Goal: Find specific page/section: Find specific page/section

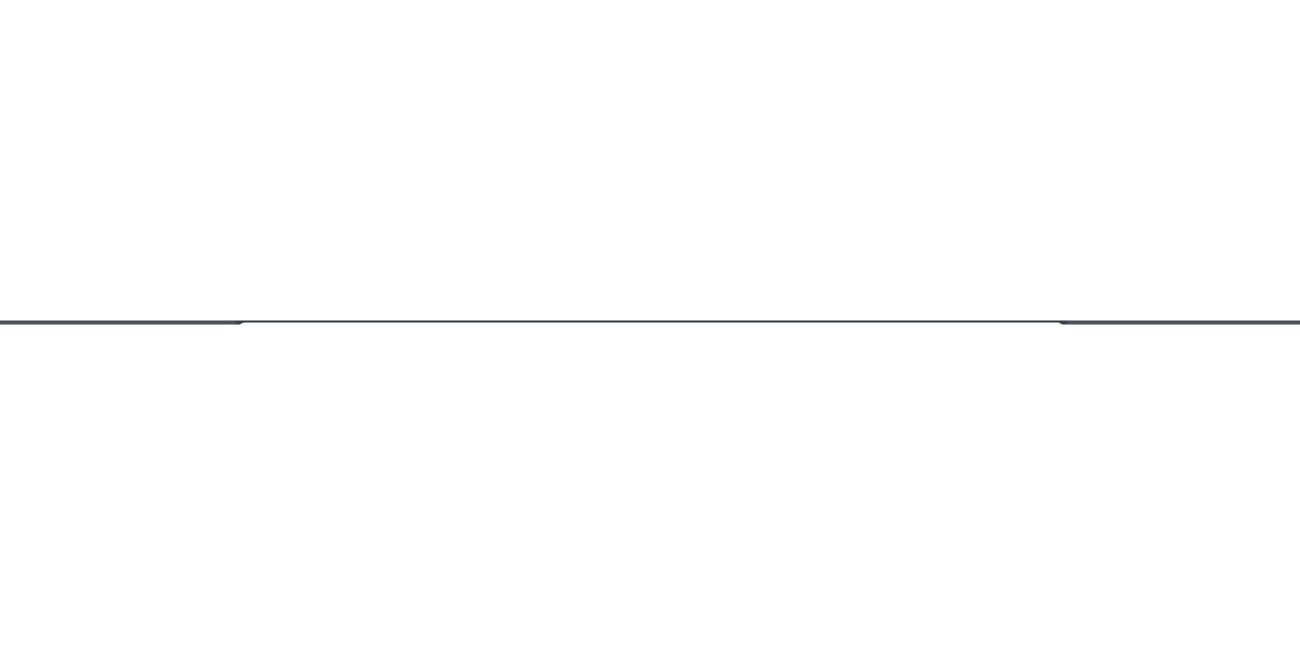
scroll to position [152, 0]
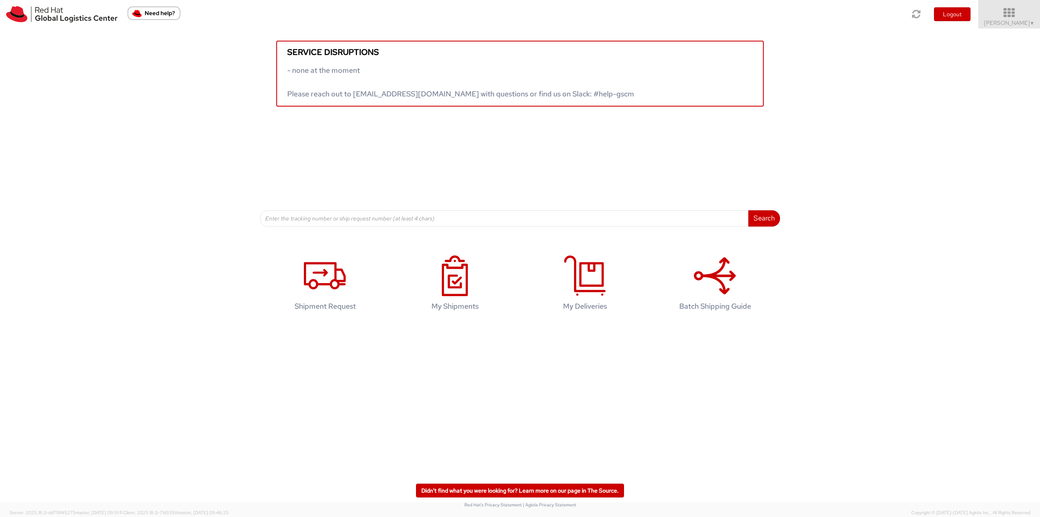
click at [999, 20] on span "Robert Lomax ▼" at bounding box center [1009, 22] width 51 height 7
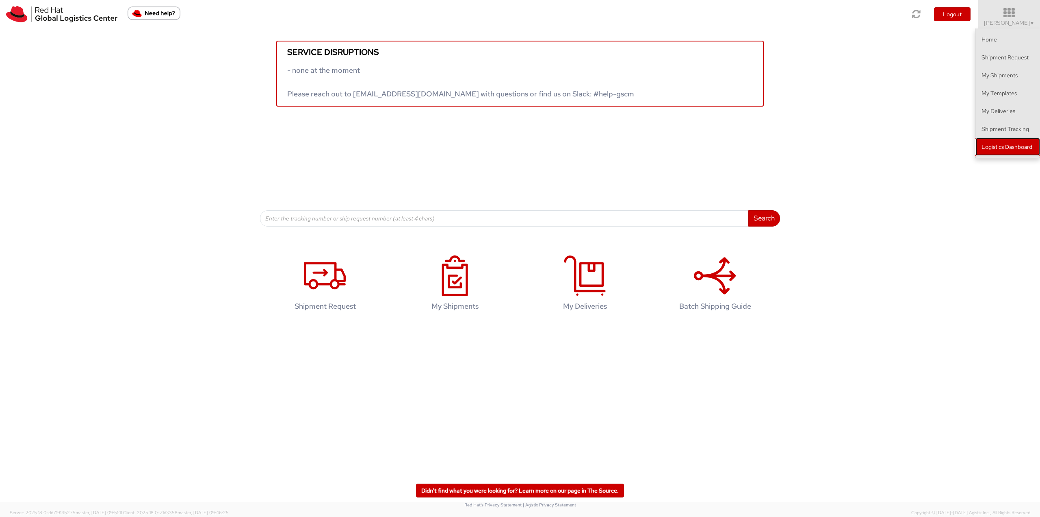
click at [996, 150] on link "Logistics Dashboard" at bounding box center [1008, 147] width 65 height 18
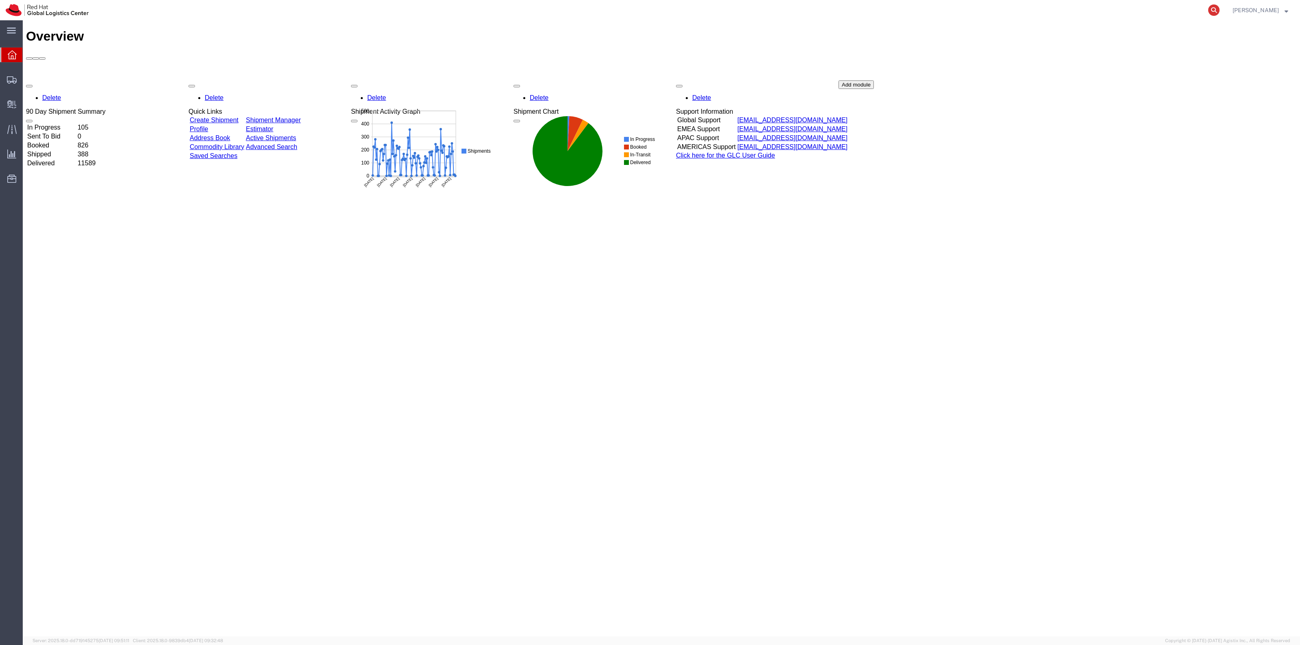
click at [1220, 8] on icon at bounding box center [1214, 9] width 11 height 11
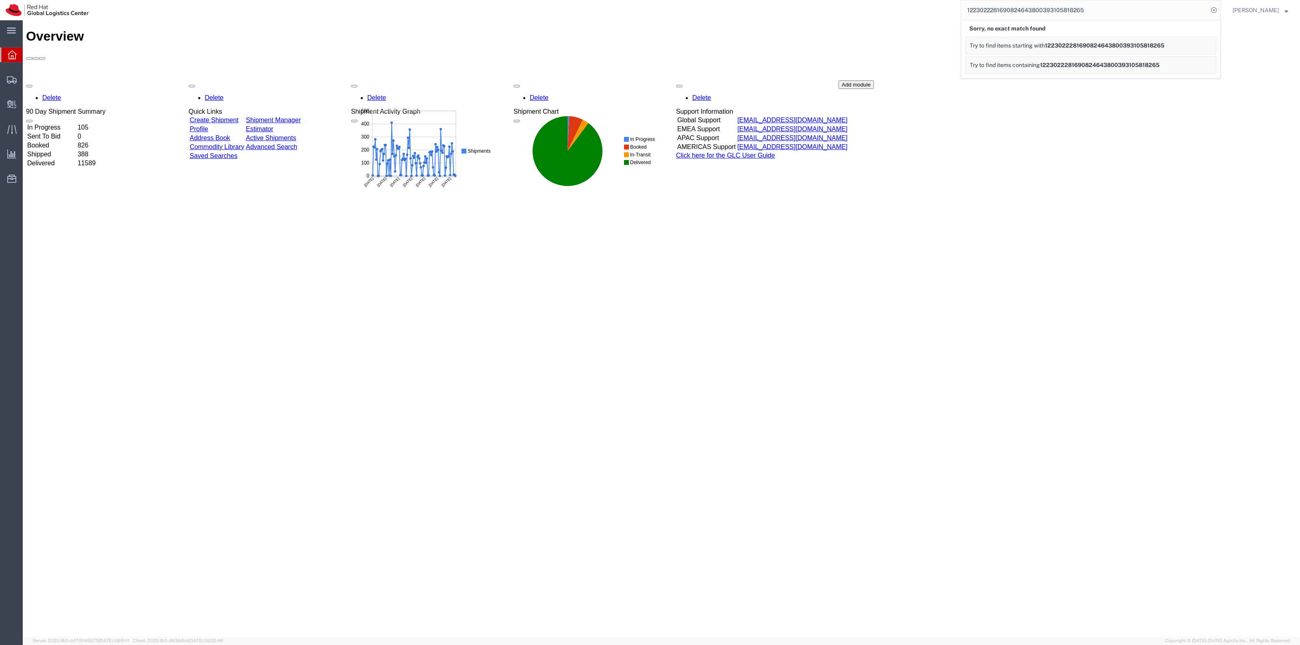
drag, startPoint x: 1049, startPoint y: 8, endPoint x: 948, endPoint y: 9, distance: 101.2
click at [949, 9] on div "1223022281690824643800393105818265 Sorry, no exact match found Try to find item…" at bounding box center [657, 10] width 1127 height 20
type input "393105818265"
